Goal: Complete application form

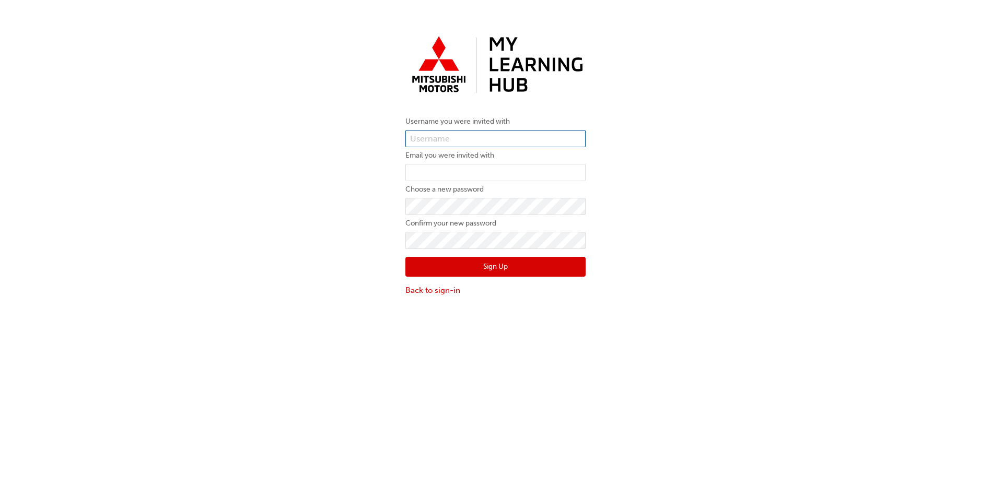
click at [440, 140] on input "text" at bounding box center [495, 139] width 180 height 18
type input "[PERSON_NAME][EMAIL_ADDRESS][DOMAIN_NAME]"
click at [419, 172] on input "email" at bounding box center [495, 173] width 180 height 18
type input "[PERSON_NAME][EMAIL_ADDRESS][DOMAIN_NAME]"
click at [449, 271] on button "Sign Up" at bounding box center [495, 267] width 180 height 20
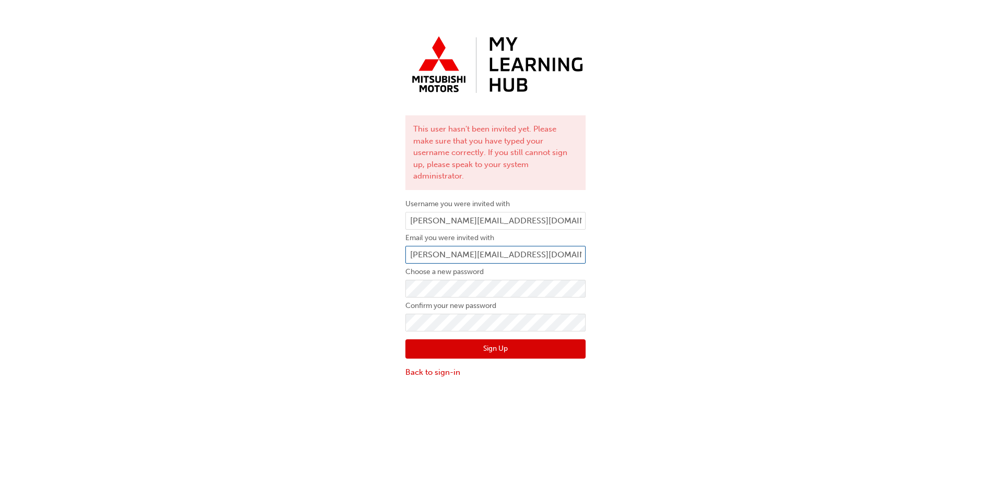
click at [572, 246] on input "[PERSON_NAME][EMAIL_ADDRESS][DOMAIN_NAME]" at bounding box center [495, 255] width 180 height 18
drag, startPoint x: 572, startPoint y: 243, endPoint x: 363, endPoint y: 240, distance: 208.5
click at [371, 240] on div "This user hasn't been invited yet. Please make sure that you have typed your us…" at bounding box center [495, 205] width 991 height 363
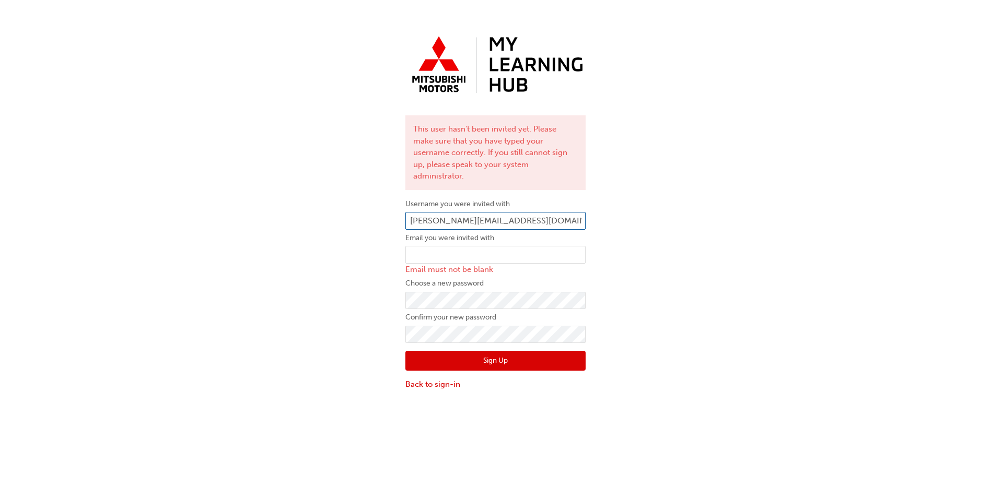
click at [559, 212] on input "[PERSON_NAME][EMAIL_ADDRESS][DOMAIN_NAME]" at bounding box center [495, 221] width 180 height 18
drag, startPoint x: 564, startPoint y: 211, endPoint x: 355, endPoint y: 232, distance: 210.0
click at [355, 232] on div "This user hasn't been invited yet. Please make sure that you have typed your us…" at bounding box center [495, 211] width 991 height 375
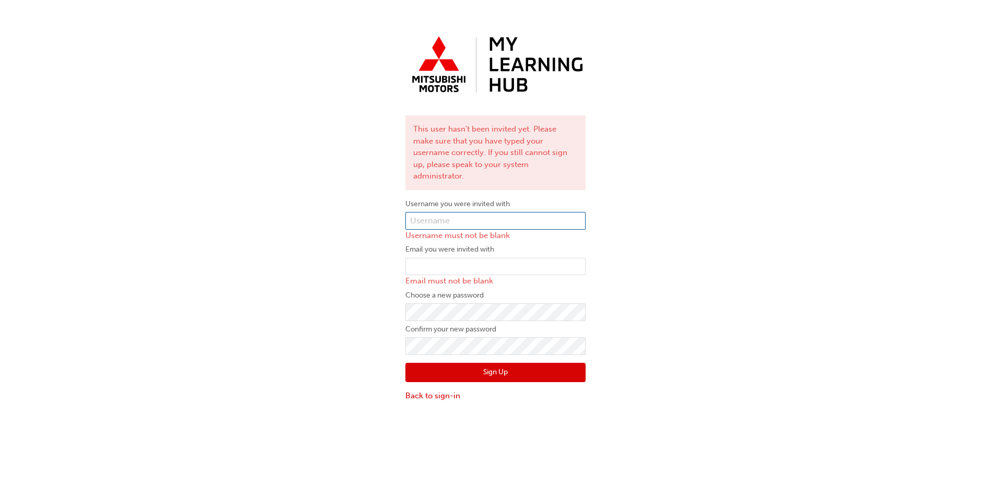
paste input "0005986676"
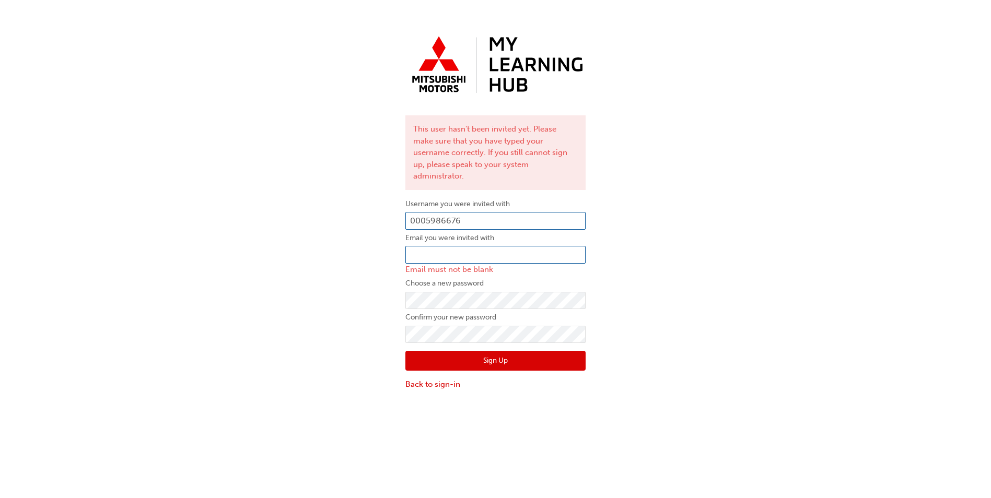
type input "0005986676"
click at [447, 248] on input "email" at bounding box center [495, 255] width 180 height 18
type input "[PERSON_NAME][EMAIL_ADDRESS][DOMAIN_NAME]"
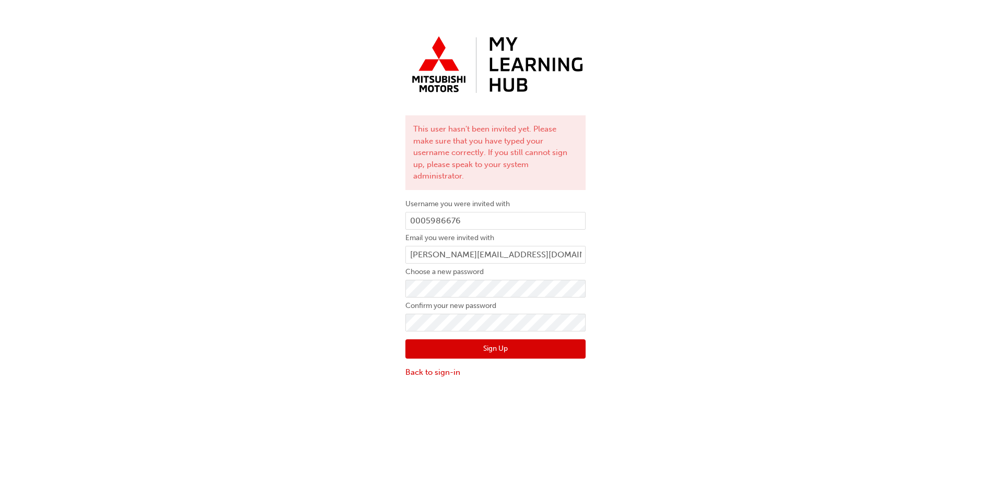
click at [473, 340] on button "Sign Up" at bounding box center [495, 350] width 180 height 20
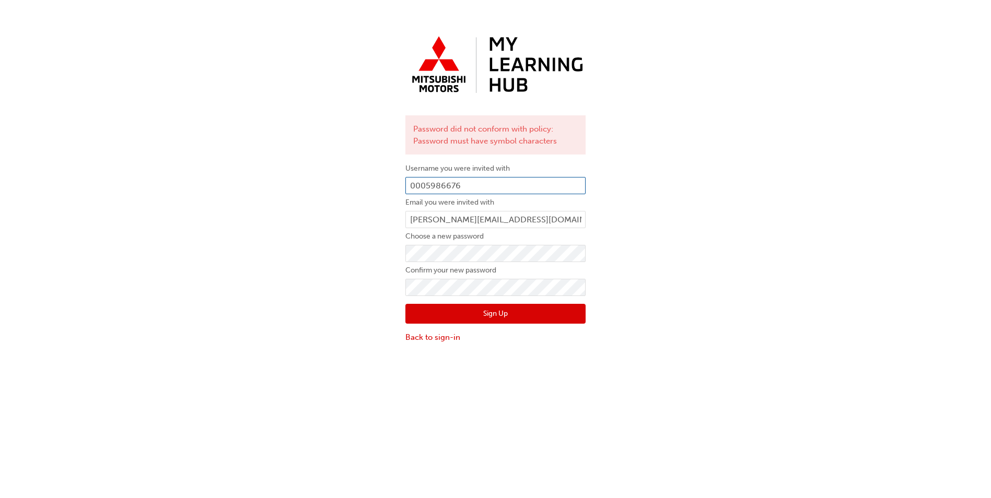
click at [492, 181] on input "0005986676" at bounding box center [495, 186] width 180 height 18
type input "0"
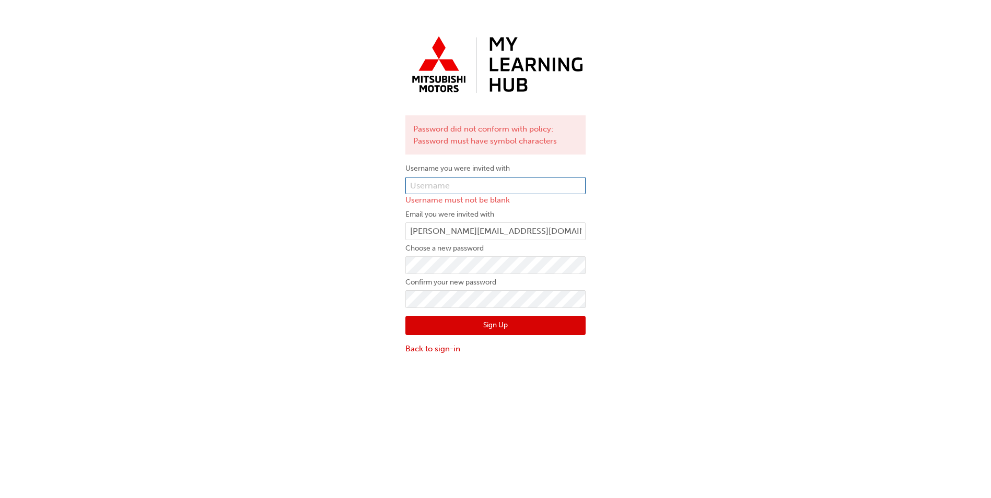
paste input "0005986676"
type input "0005986676"
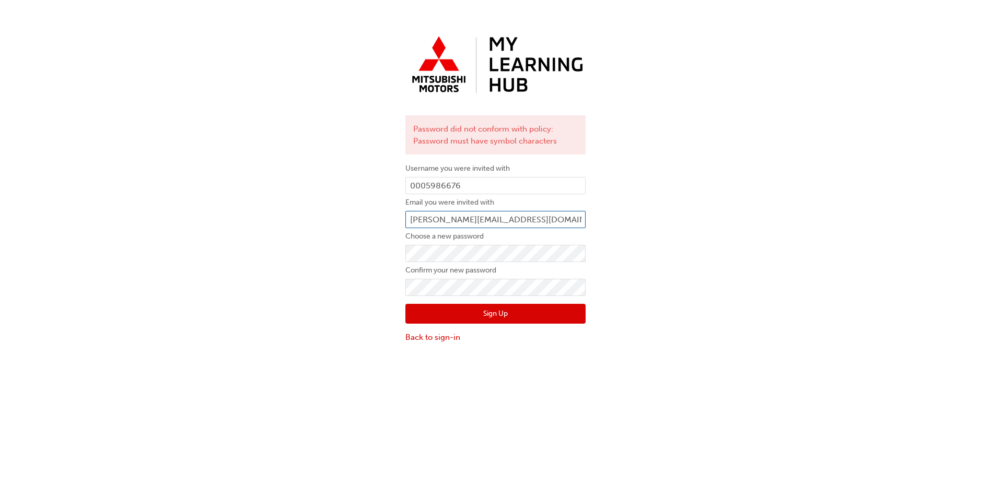
drag, startPoint x: 562, startPoint y: 216, endPoint x: 383, endPoint y: 226, distance: 178.9
click at [384, 226] on div "Password did not conform with policy: Password must have symbol characters User…" at bounding box center [495, 188] width 991 height 328
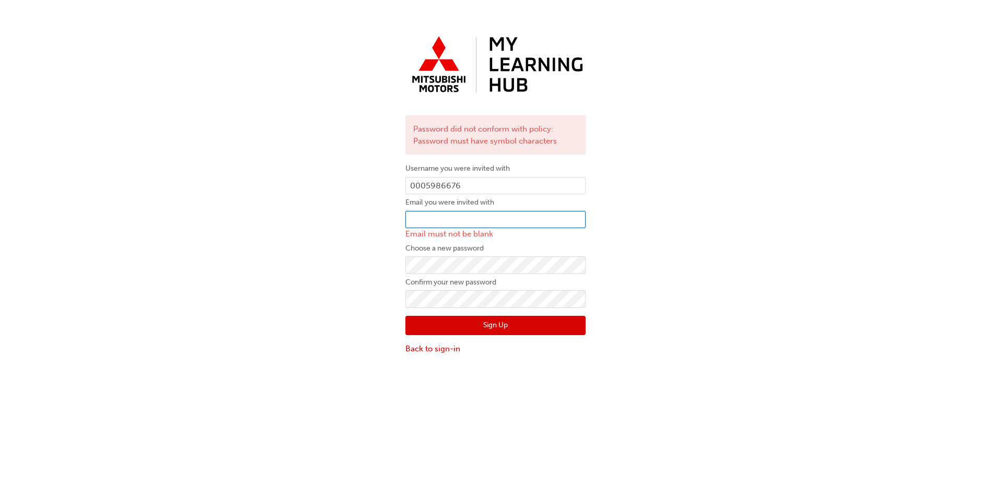
click at [420, 218] on input "email" at bounding box center [495, 220] width 180 height 18
paste input "[PERSON_NAME][EMAIL_ADDRESS][DOMAIN_NAME]"
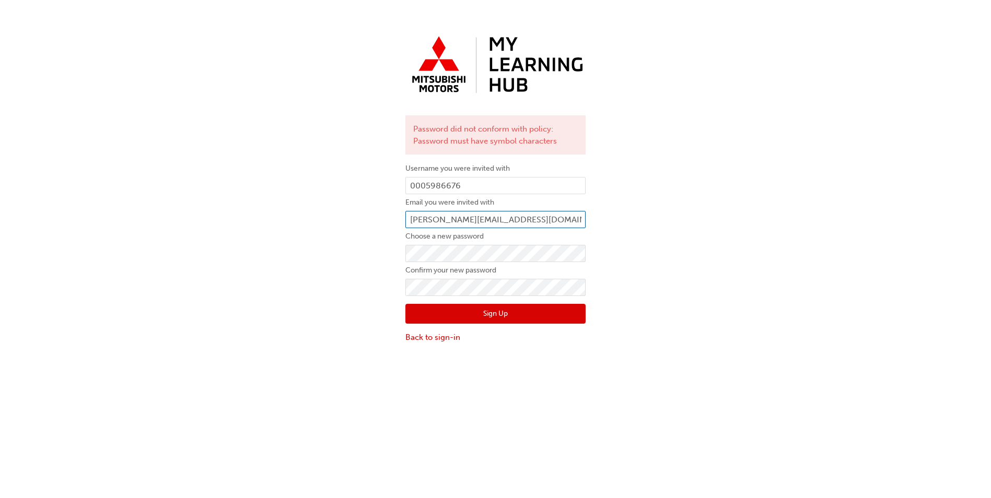
type input "[PERSON_NAME][EMAIL_ADDRESS][DOMAIN_NAME]"
click at [650, 206] on div "Password did not conform with policy: Password must have symbol characters User…" at bounding box center [495, 188] width 991 height 328
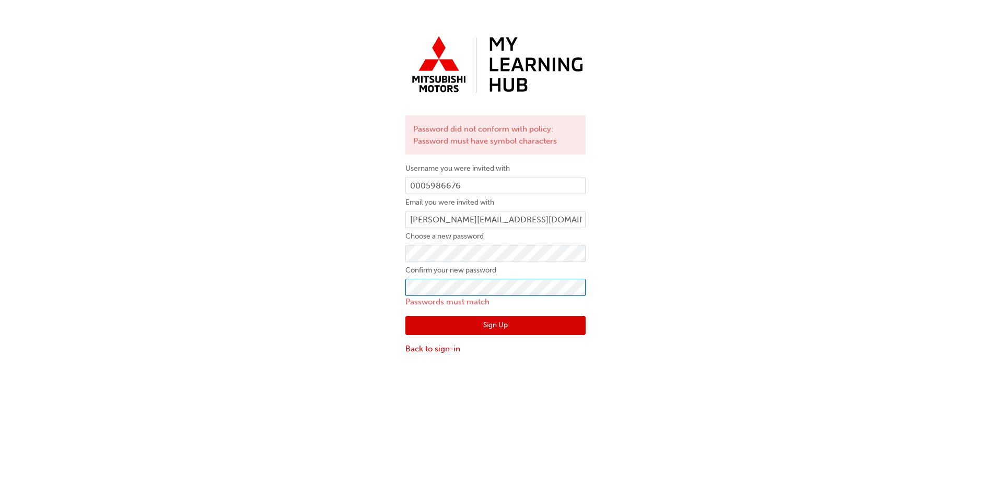
click at [397, 298] on div "Password did not conform with policy: Password must have symbol characters User…" at bounding box center [495, 194] width 991 height 340
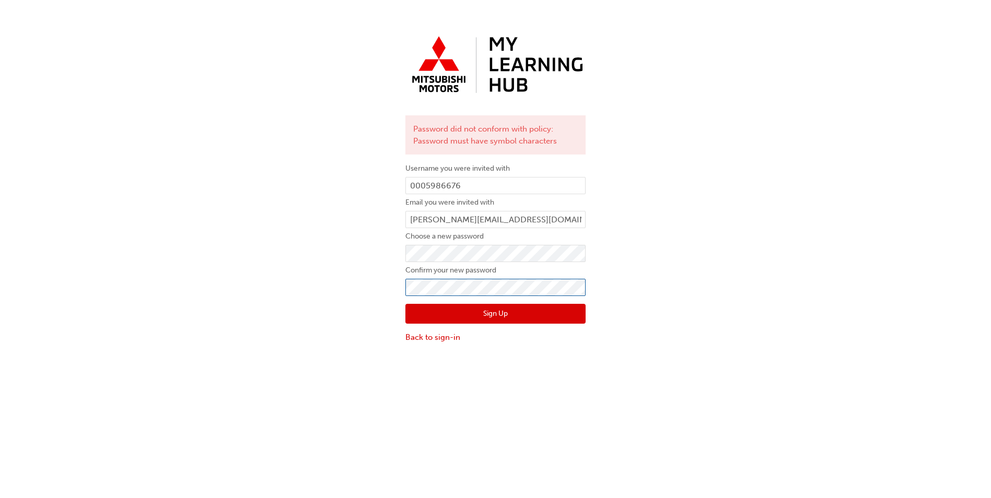
click button "Sign Up" at bounding box center [495, 314] width 180 height 20
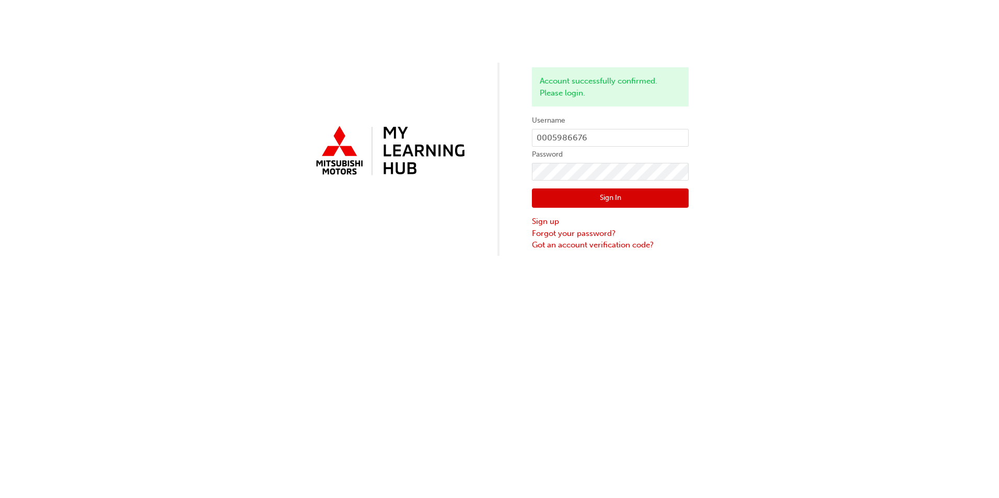
click at [630, 203] on button "Sign In" at bounding box center [610, 199] width 157 height 20
